Goal: Check status

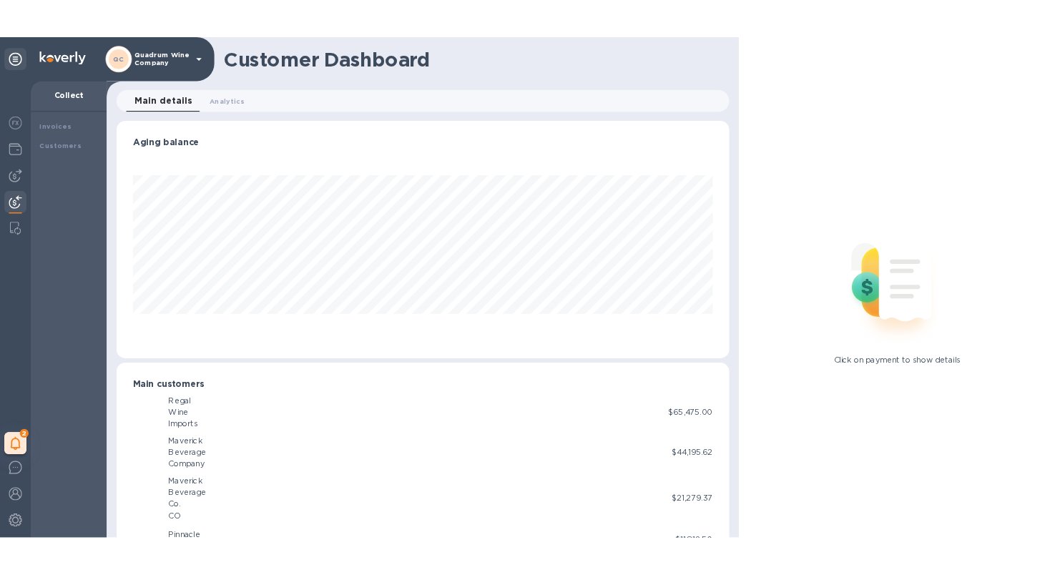
scroll to position [309, 791]
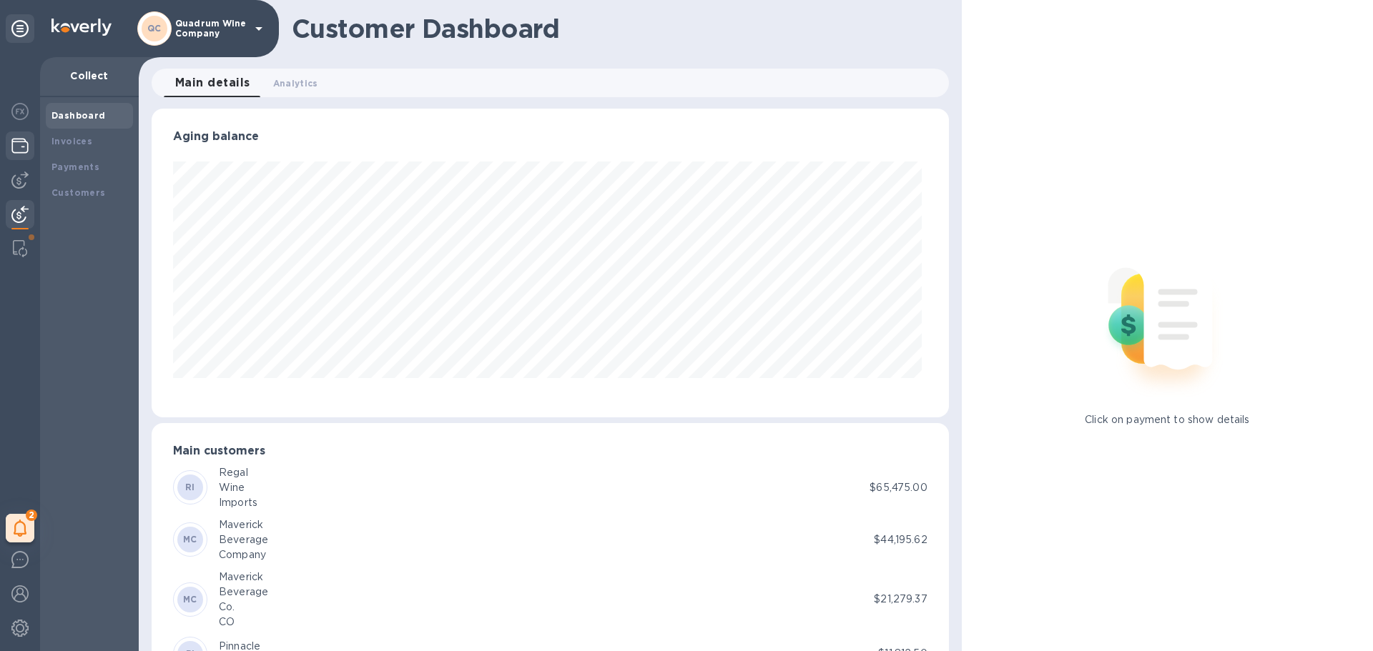
click at [19, 145] on img at bounding box center [19, 145] width 17 height 17
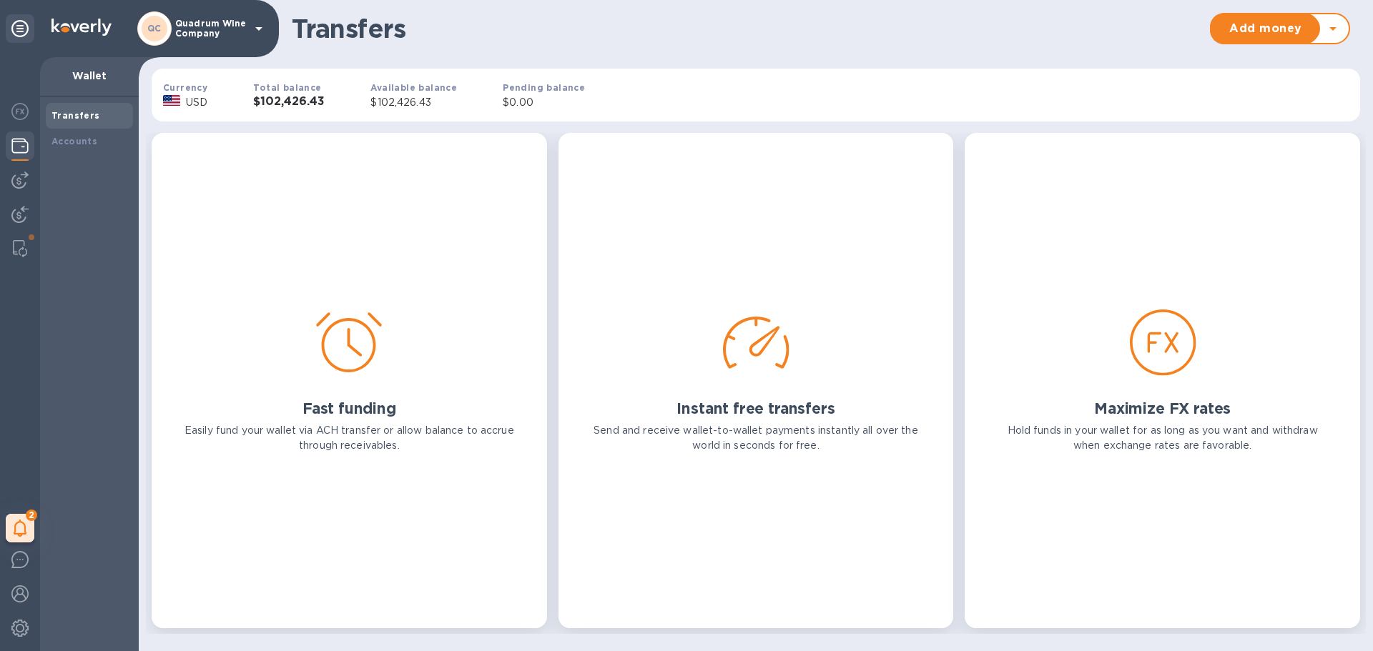
click at [296, 89] on b "Total balance" at bounding box center [287, 87] width 68 height 11
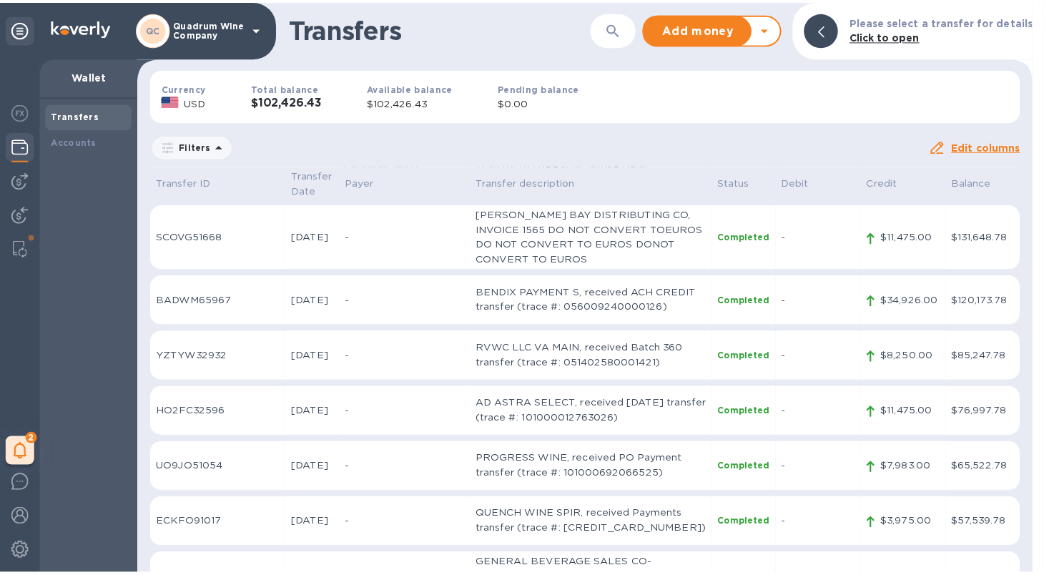
scroll to position [644, 0]
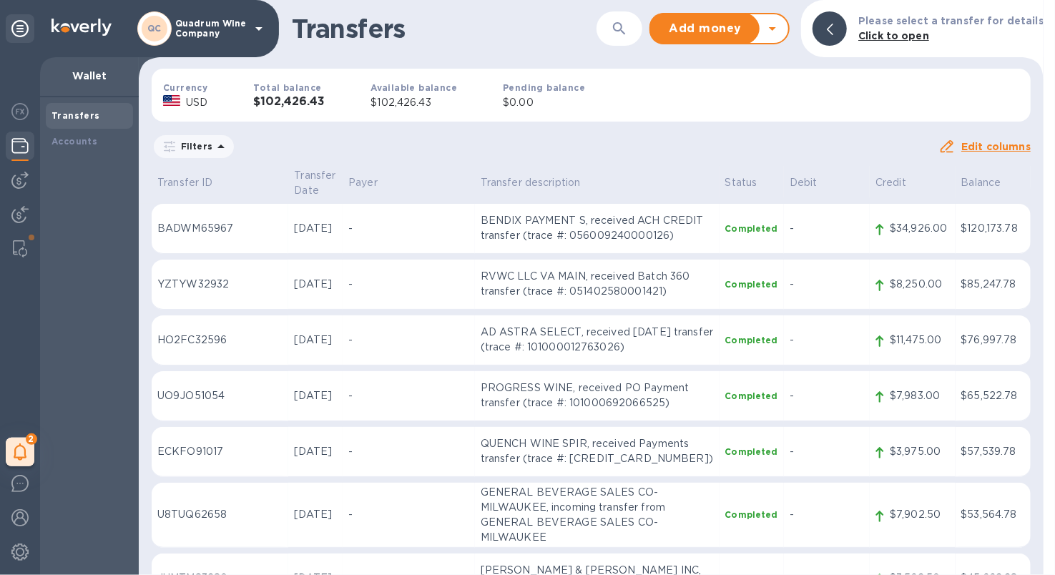
click at [540, 436] on p "QUENCH WINE SPIR, received Payments transfer (trace #: [CREDIT_CARD_NUMBER])" at bounding box center [597, 451] width 233 height 30
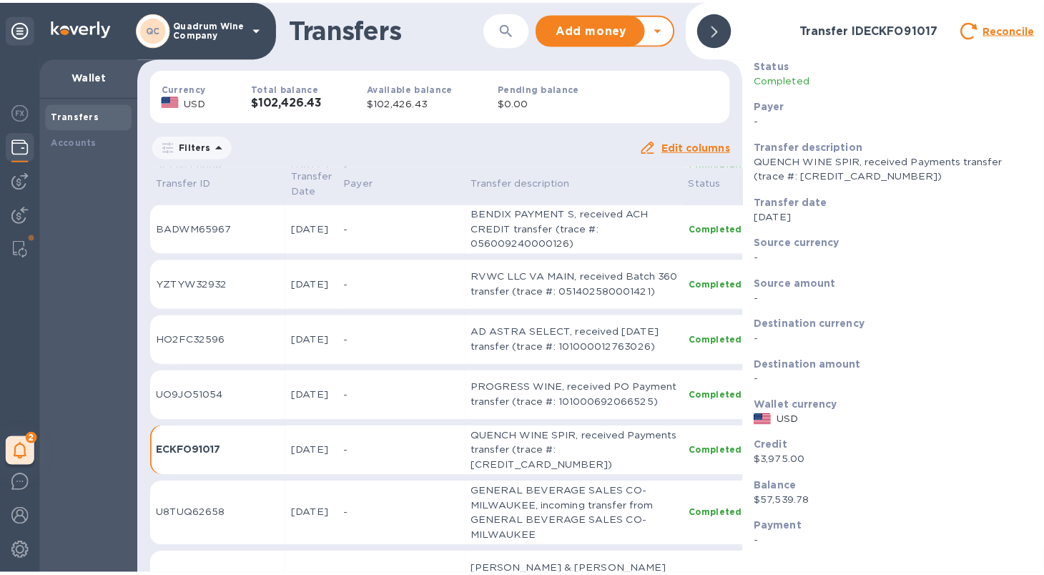
scroll to position [673, 0]
